Goal: Entertainment & Leisure: Consume media (video, audio)

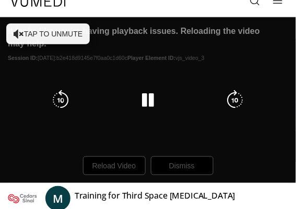
click at [112, 164] on div "10 seconds Tap to unmute" at bounding box center [148, 100] width 296 height 166
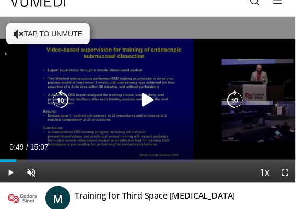
click at [147, 101] on icon "Video Player" at bounding box center [148, 100] width 21 height 21
click at [42, 34] on button "Tap to unmute" at bounding box center [47, 33] width 83 height 21
click at [48, 33] on button "Tap to unmute" at bounding box center [47, 33] width 83 height 21
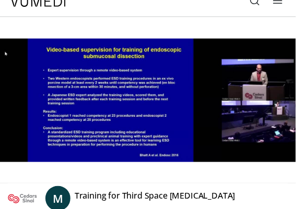
click at [121, 162] on video-js "**********" at bounding box center [148, 100] width 296 height 166
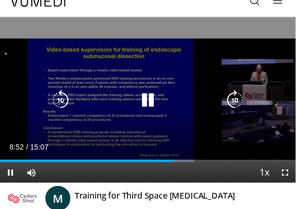
click at [142, 102] on icon "Video Player" at bounding box center [148, 100] width 21 height 21
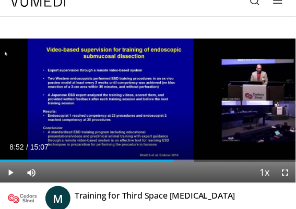
scroll to position [13, 0]
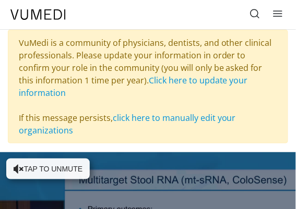
click at [31, 166] on button "Tap to unmute" at bounding box center [47, 168] width 83 height 21
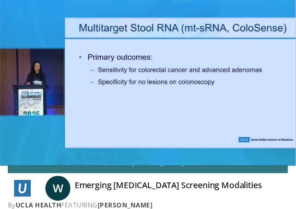
scroll to position [178, 0]
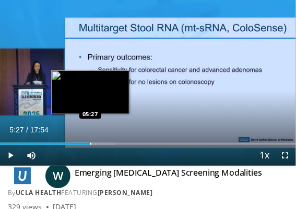
click at [90, 144] on div "05:27" at bounding box center [45, 144] width 90 height 2
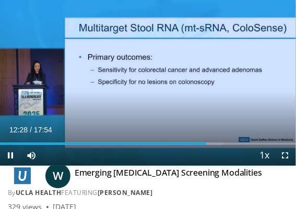
scroll to position [178, 0]
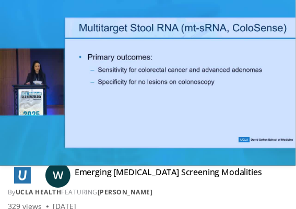
click at [265, 155] on video-js "**********" at bounding box center [148, 83] width 296 height 166
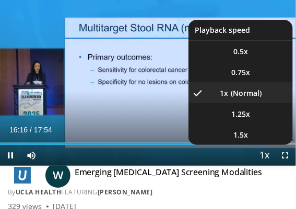
click at [266, 155] on span "Video Player" at bounding box center [264, 155] width 15 height 21
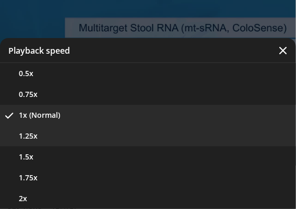
click at [141, 138] on button "1.25x" at bounding box center [148, 136] width 296 height 21
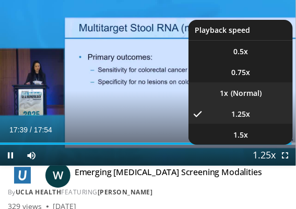
click at [231, 95] on li "1x" at bounding box center [240, 92] width 104 height 21
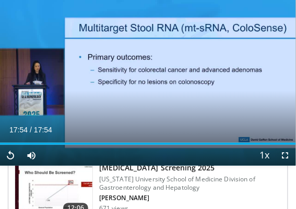
scroll to position [603, 0]
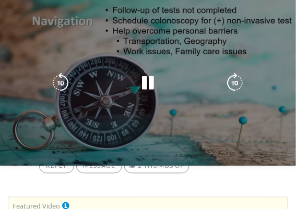
scroll to position [537, 0]
